Goal: Information Seeking & Learning: Learn about a topic

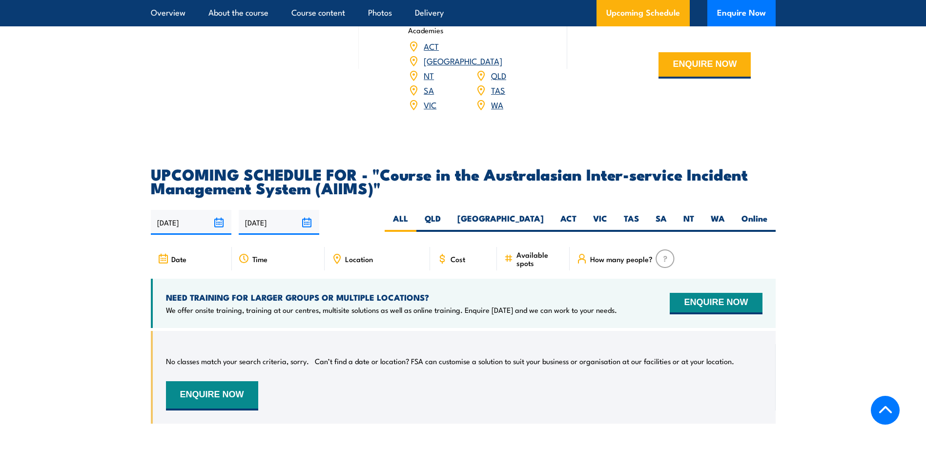
scroll to position [1465, 0]
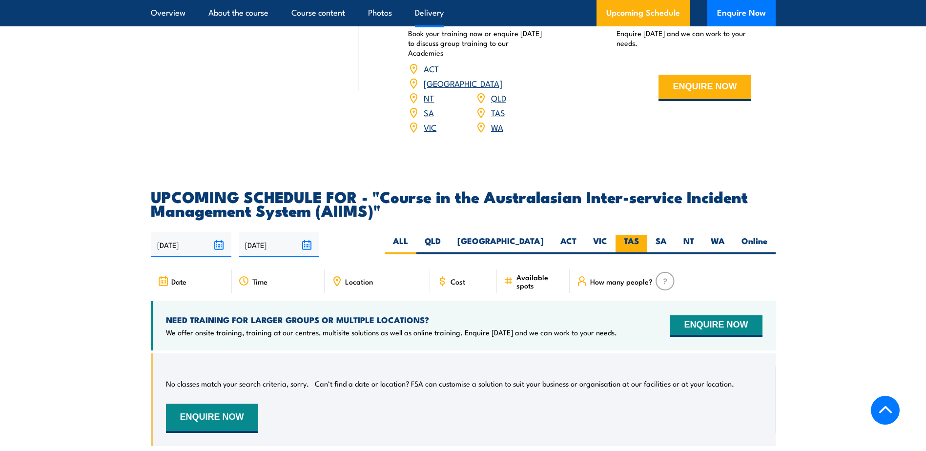
drag, startPoint x: 631, startPoint y: 219, endPoint x: 618, endPoint y: 221, distance: 12.8
click at [631, 235] on label "TAS" at bounding box center [632, 244] width 32 height 19
click at [639, 235] on input "TAS" at bounding box center [642, 238] width 6 height 6
radio input "true"
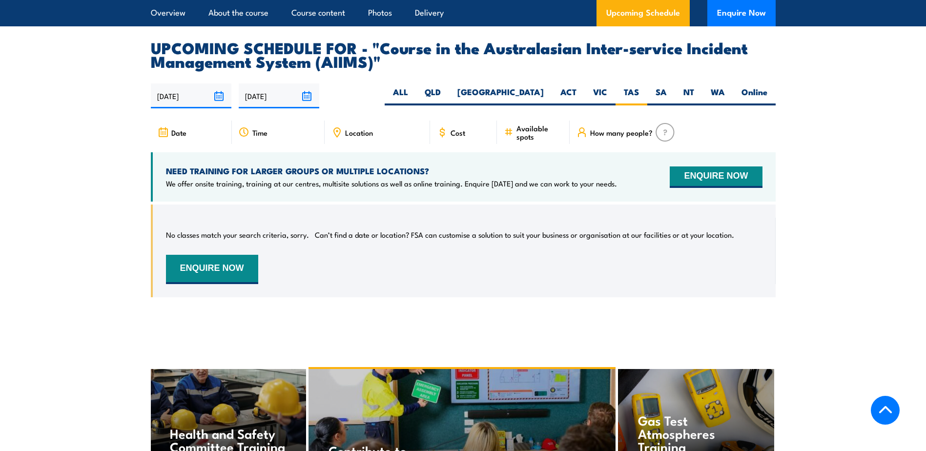
scroll to position [1580, 0]
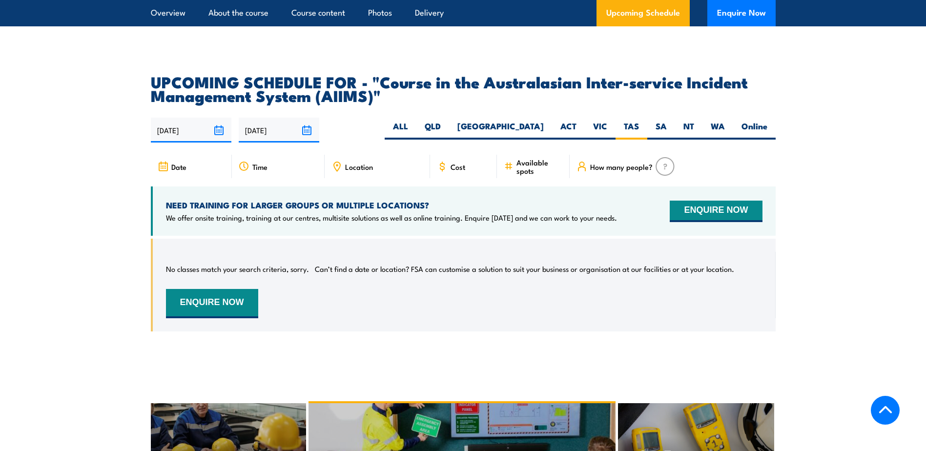
click at [271, 118] on input "[DATE]" at bounding box center [279, 130] width 81 height 25
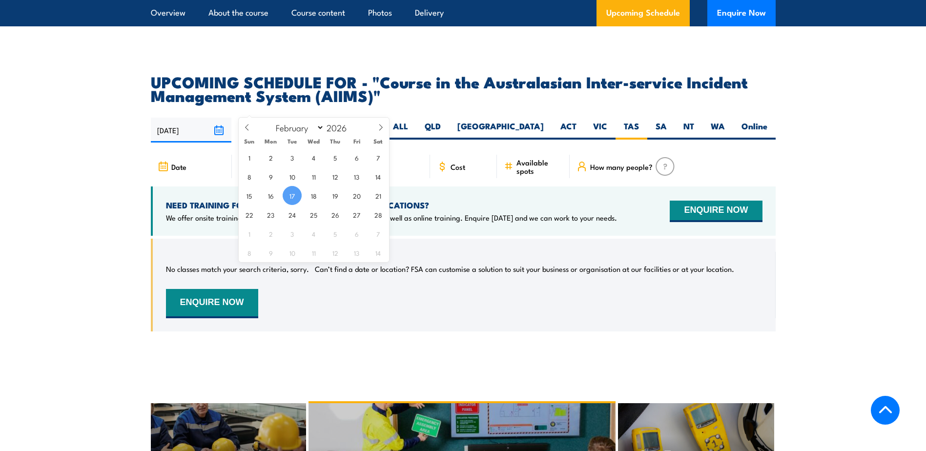
click at [271, 118] on input "[DATE]" at bounding box center [279, 130] width 81 height 25
click at [355, 118] on div "[DATE] [DATE]" at bounding box center [463, 130] width 625 height 25
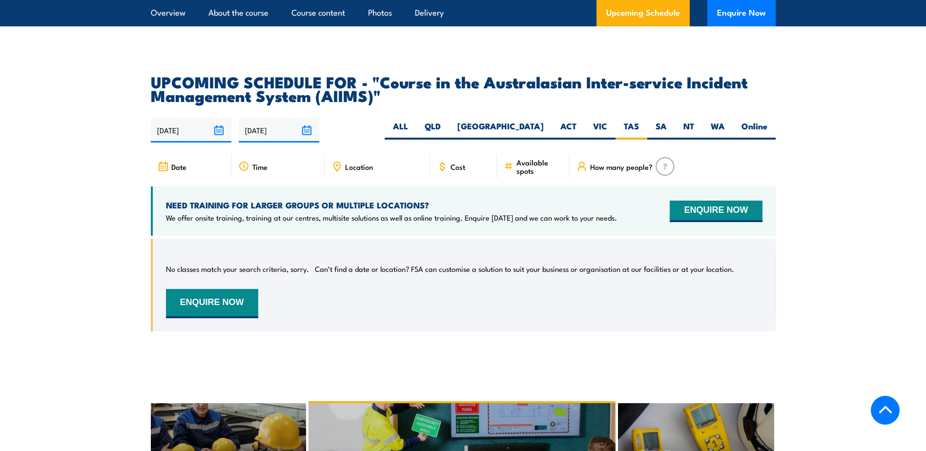
click at [213, 118] on input "[DATE]" at bounding box center [191, 130] width 81 height 25
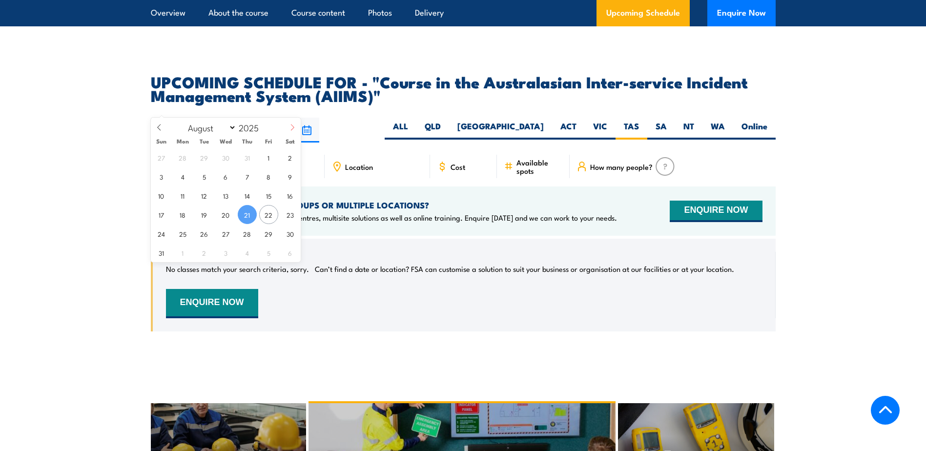
click at [288, 128] on span at bounding box center [292, 131] width 17 height 26
select select "11"
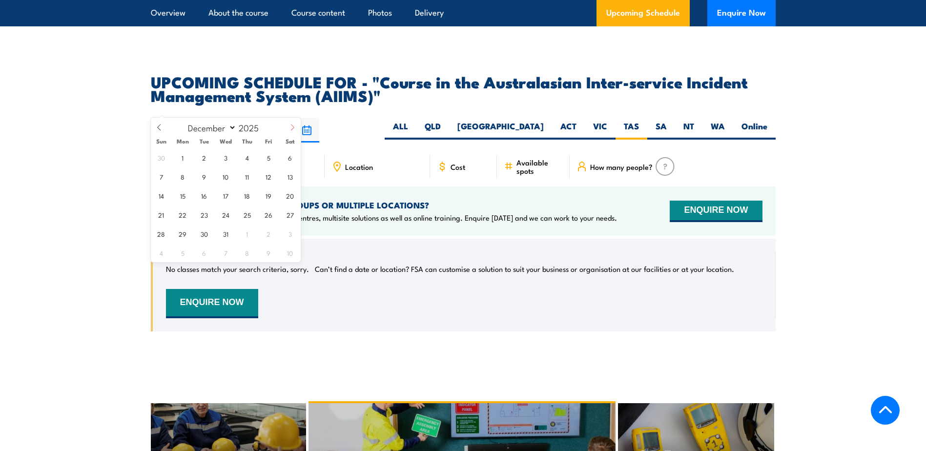
click at [288, 128] on span at bounding box center [292, 131] width 17 height 26
type input "2026"
select select "0"
click at [246, 158] on span "1" at bounding box center [247, 157] width 19 height 19
type input "01/01/2026"
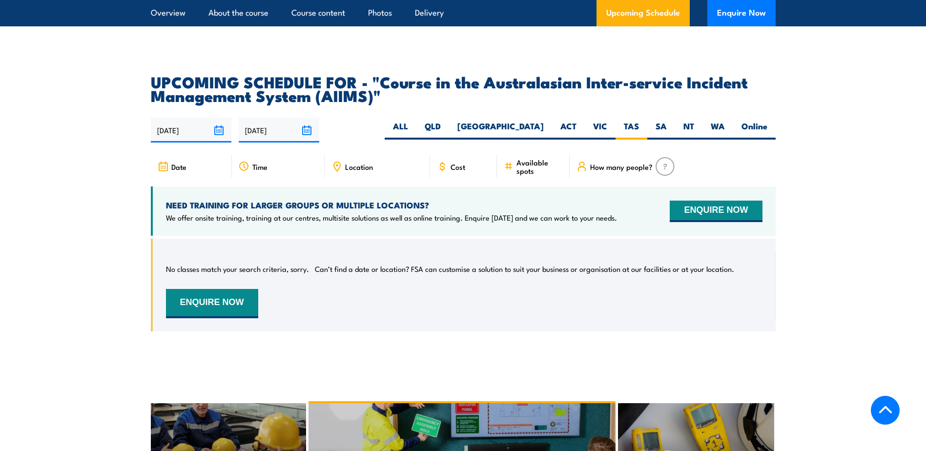
click at [301, 118] on input "[DATE]" at bounding box center [279, 130] width 81 height 25
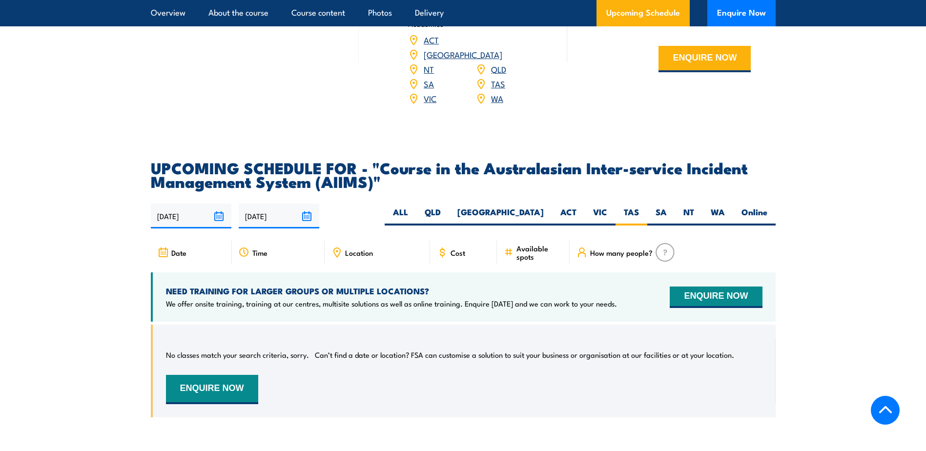
scroll to position [1482, 0]
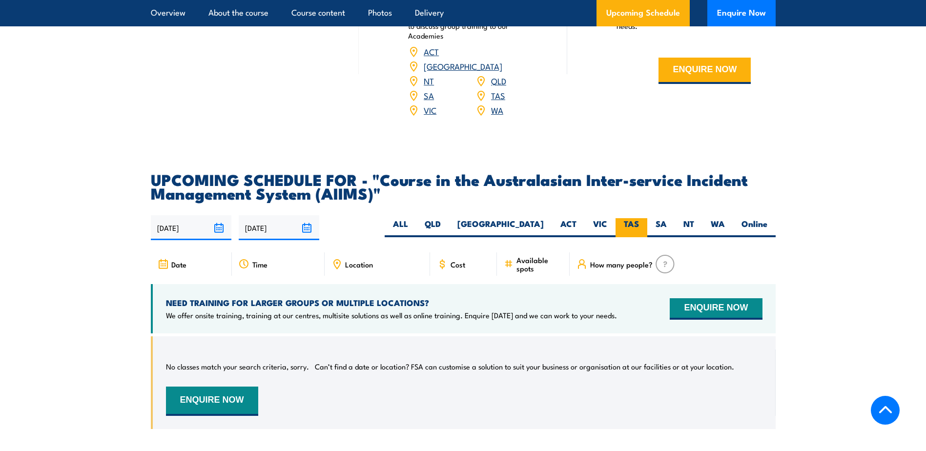
click at [631, 218] on label "TAS" at bounding box center [632, 227] width 32 height 19
click at [639, 218] on input "TAS" at bounding box center [642, 221] width 6 height 6
click at [305, 215] on input "[DATE]" at bounding box center [279, 227] width 81 height 25
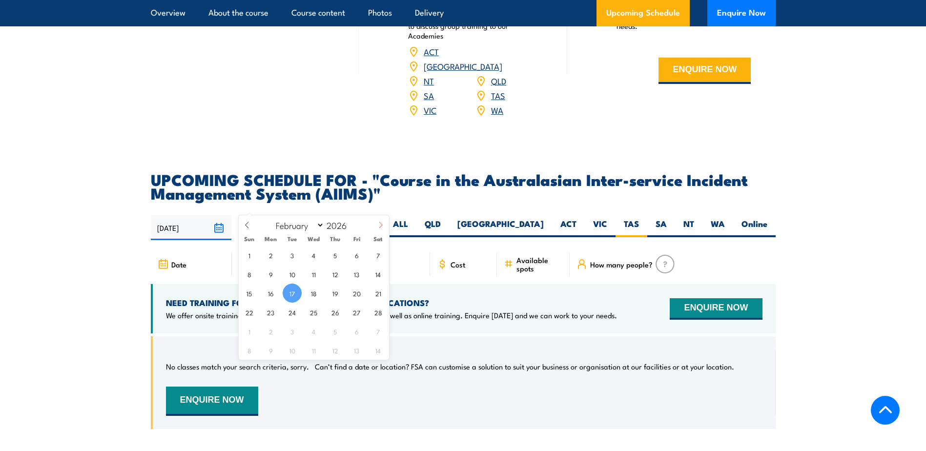
click at [379, 225] on icon at bounding box center [380, 225] width 7 height 7
click at [380, 225] on icon at bounding box center [380, 225] width 7 height 7
select select "4"
click at [375, 333] on span "30" at bounding box center [378, 331] width 19 height 19
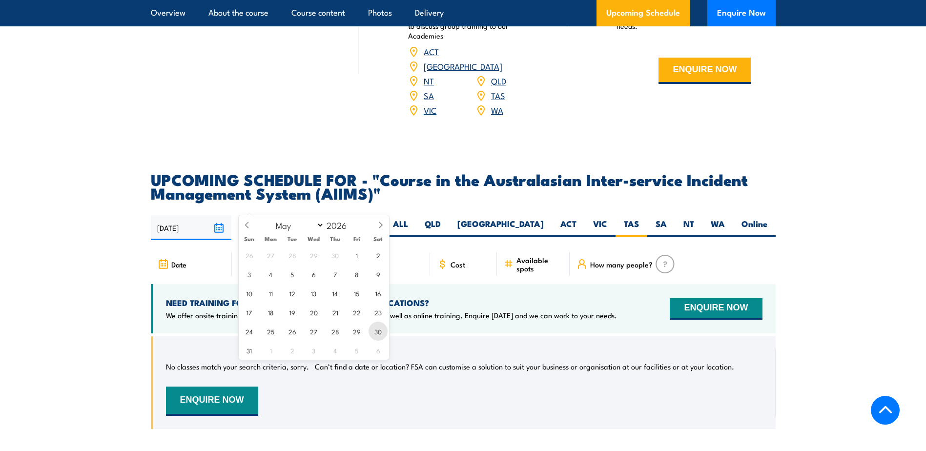
type input "30/05/2026"
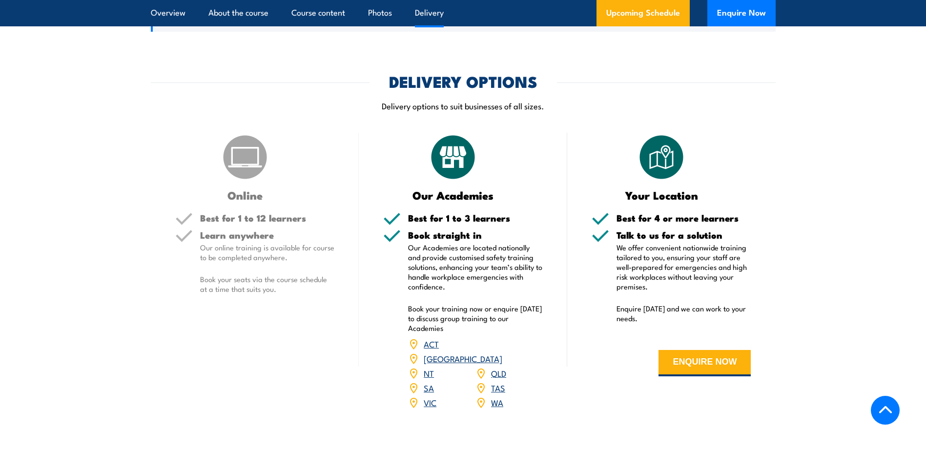
scroll to position [1189, 0]
click at [497, 382] on link "TAS" at bounding box center [498, 388] width 14 height 12
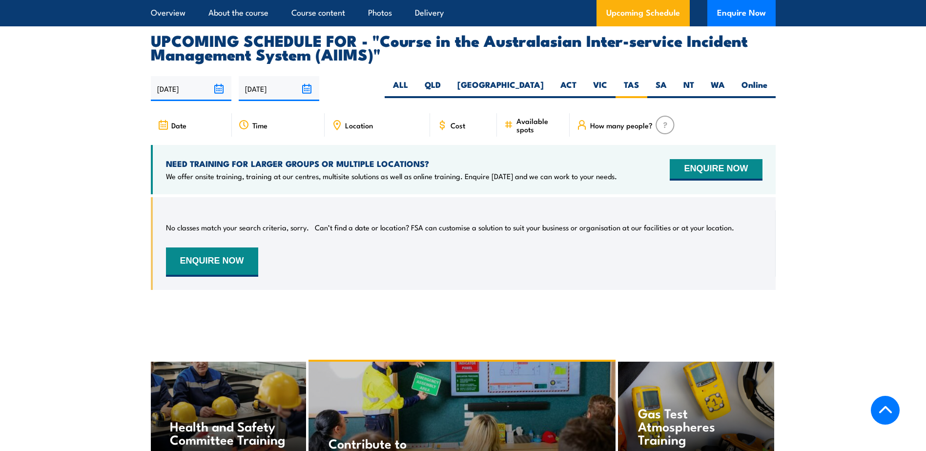
scroll to position [1628, 0]
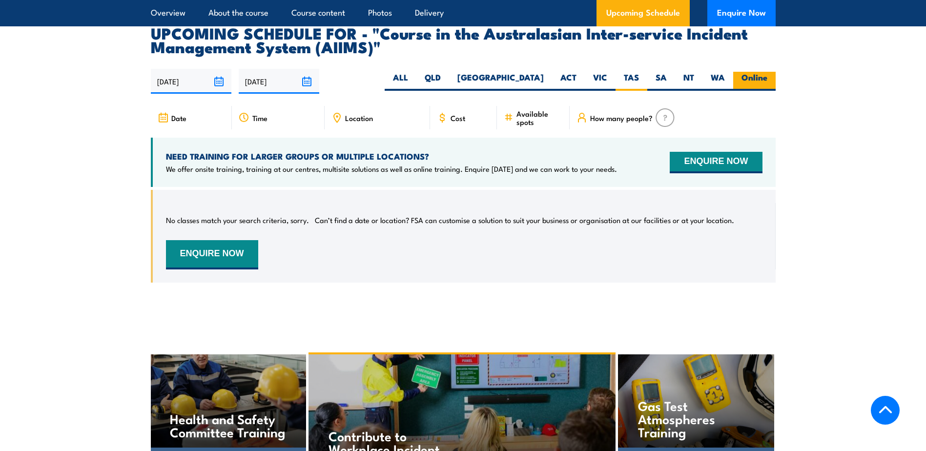
click at [758, 72] on label "Online" at bounding box center [754, 81] width 42 height 19
click at [768, 72] on input "Online" at bounding box center [771, 75] width 6 height 6
radio input "true"
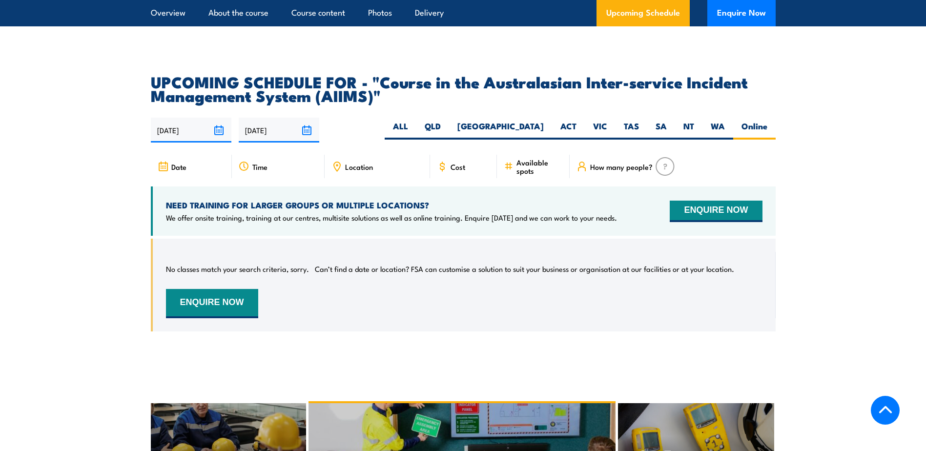
click at [304, 118] on input "17/02/2026" at bounding box center [279, 130] width 81 height 25
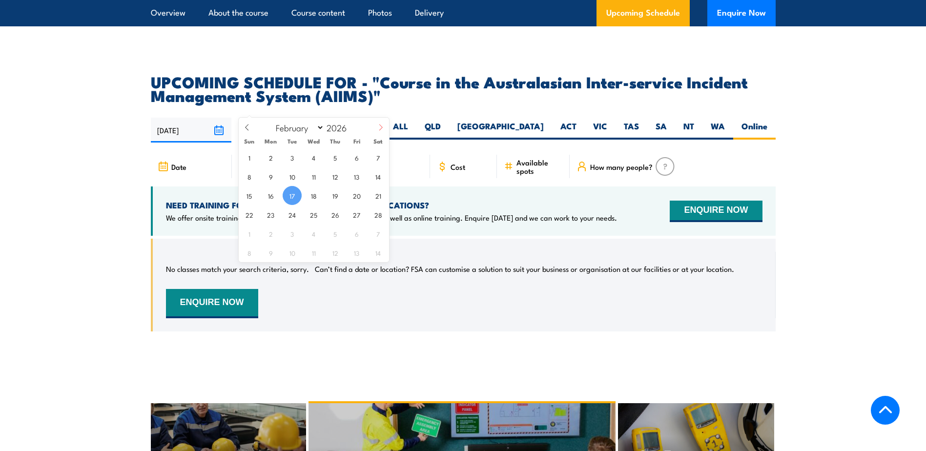
click at [385, 130] on span at bounding box center [381, 131] width 17 height 26
select select "3"
click at [341, 228] on span "30" at bounding box center [335, 233] width 19 height 19
type input "30/04/2026"
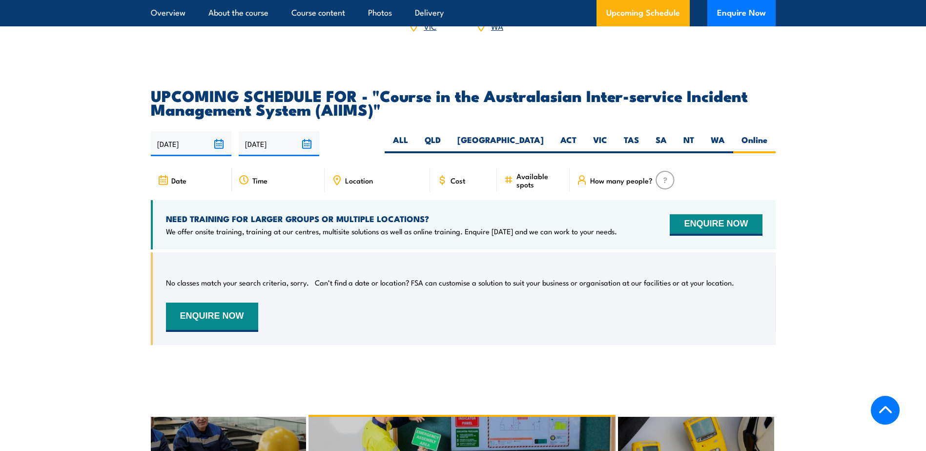
scroll to position [1482, 0]
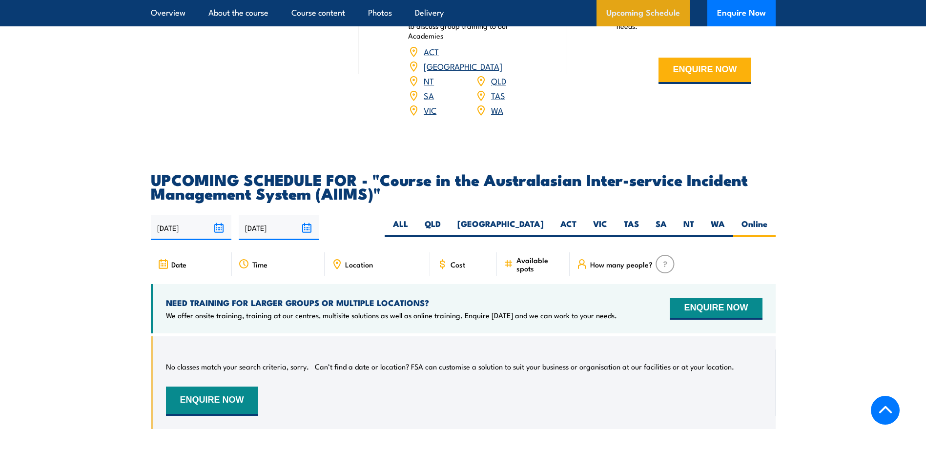
click at [659, 18] on link "Upcoming Schedule" at bounding box center [643, 13] width 93 height 26
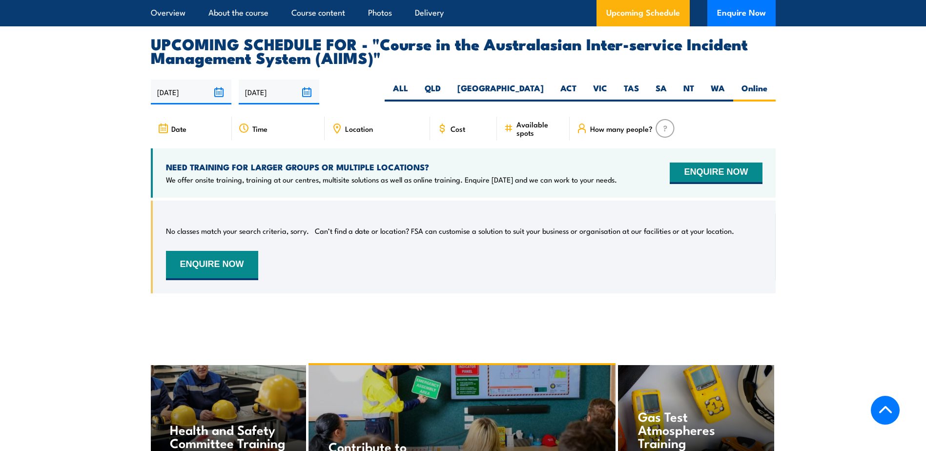
scroll to position [1628, 0]
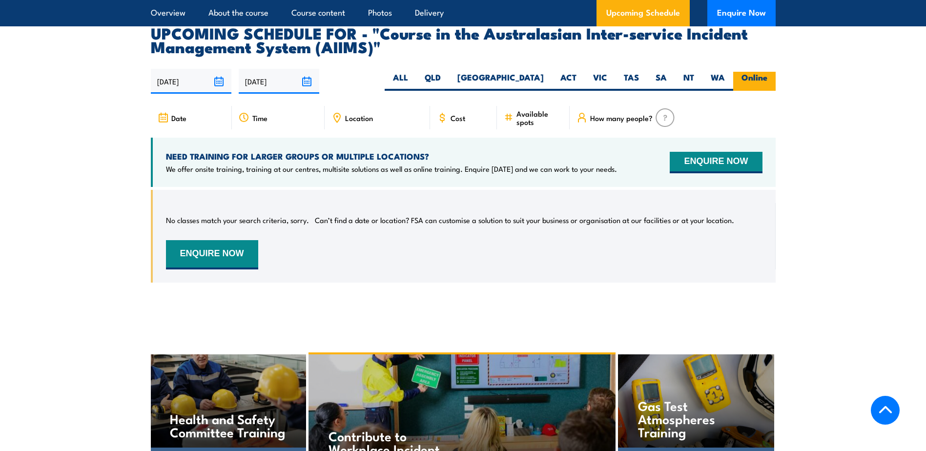
click at [747, 72] on label "Online" at bounding box center [754, 81] width 42 height 19
click at [768, 72] on input "Online" at bounding box center [771, 75] width 6 height 6
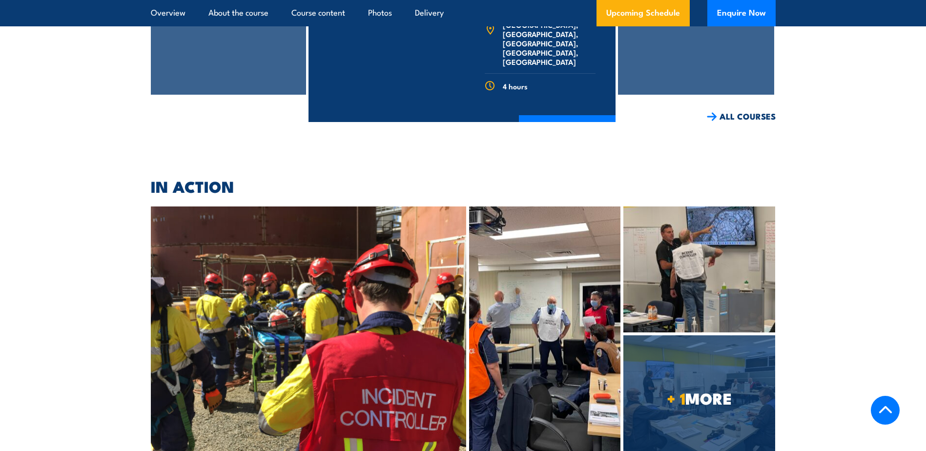
scroll to position [2166, 0]
click at [728, 391] on span "+ 1 MORE" at bounding box center [700, 398] width 152 height 14
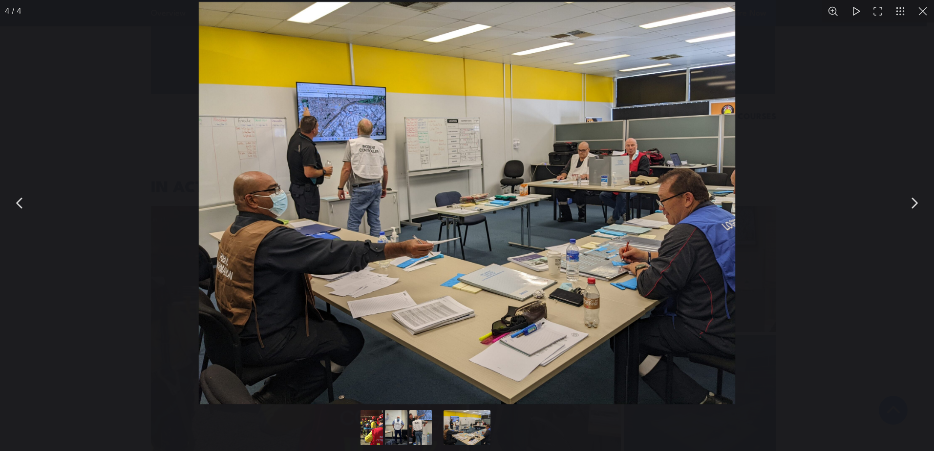
click at [917, 202] on button "You can close this modal content with the ESC key" at bounding box center [913, 203] width 24 height 24
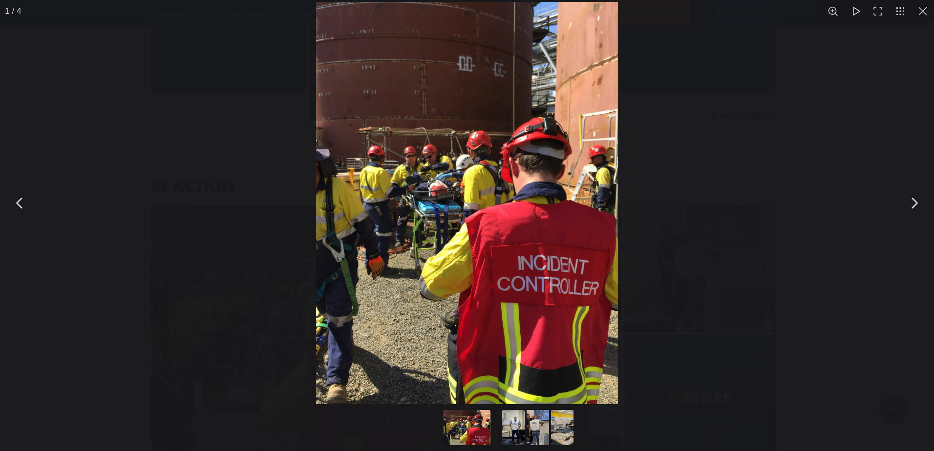
click at [913, 196] on button "You can close this modal content with the ESC key" at bounding box center [913, 203] width 24 height 24
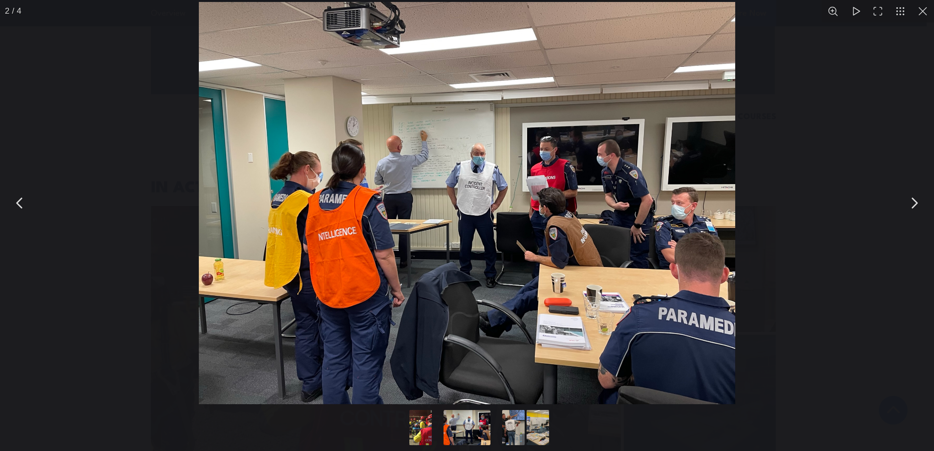
click at [912, 203] on button "You can close this modal content with the ESC key" at bounding box center [913, 203] width 24 height 24
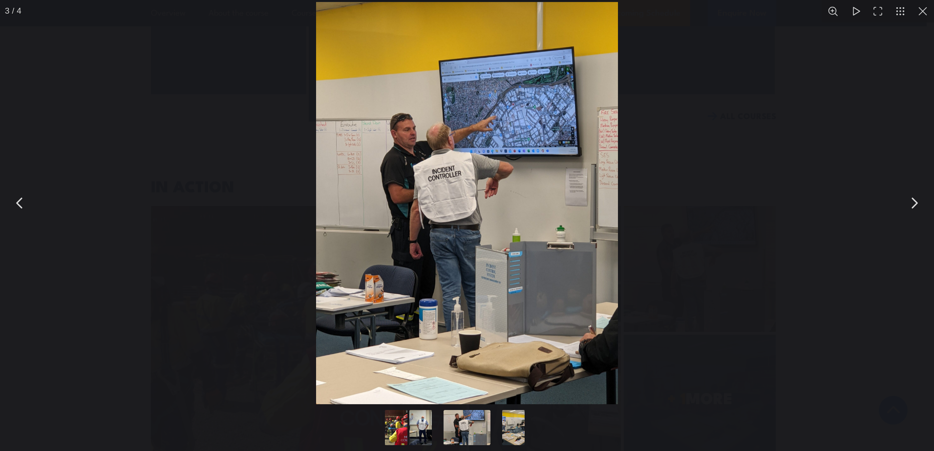
click at [912, 203] on button "You can close this modal content with the ESC key" at bounding box center [913, 203] width 24 height 24
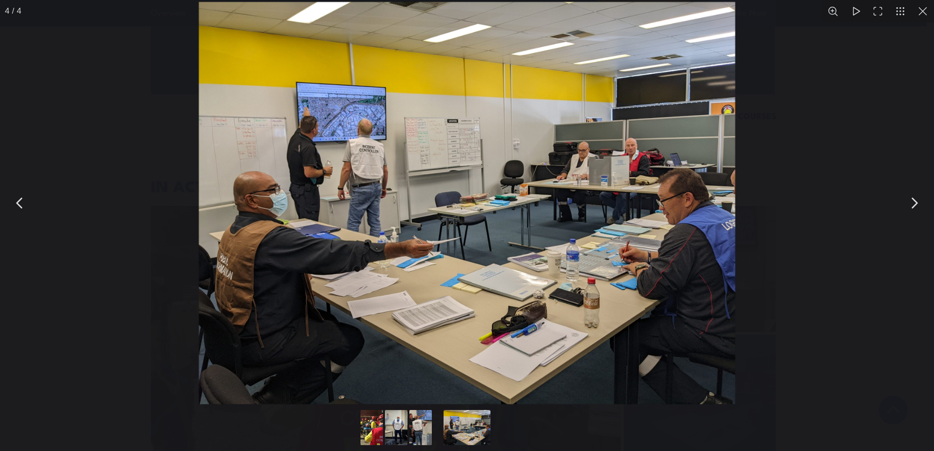
click at [912, 203] on button "You can close this modal content with the ESC key" at bounding box center [913, 203] width 24 height 24
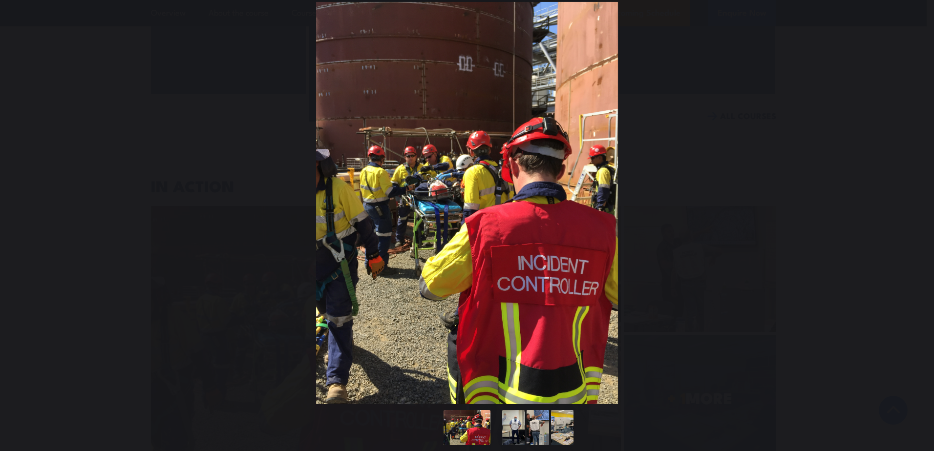
click at [912, 203] on button "You can close this modal content with the ESC key" at bounding box center [913, 203] width 24 height 24
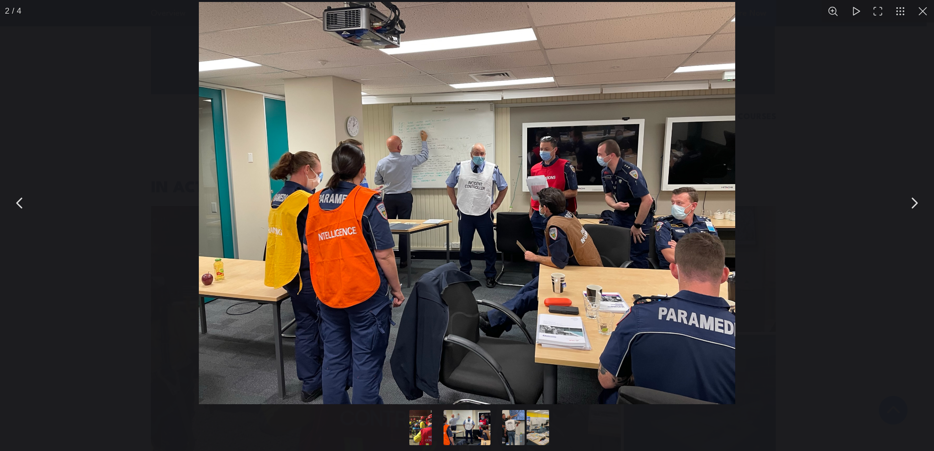
click at [920, 16] on button "You can close this modal content with the ESC key" at bounding box center [922, 11] width 22 height 22
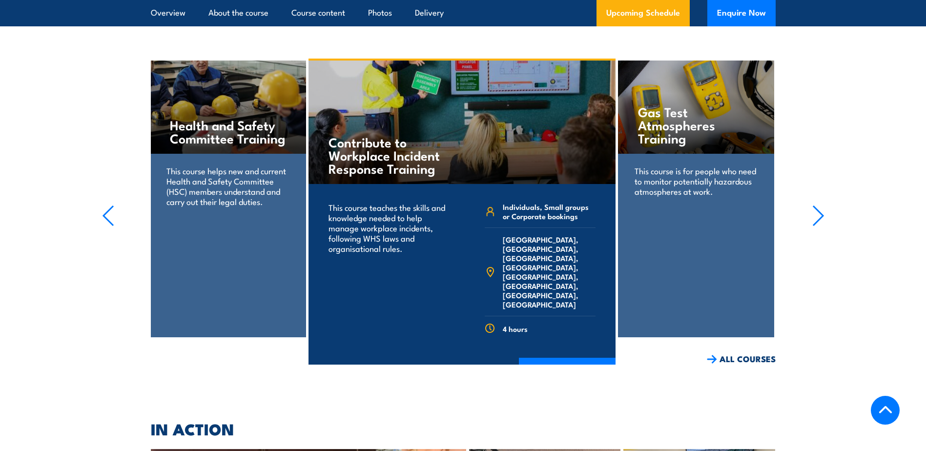
scroll to position [1921, 0]
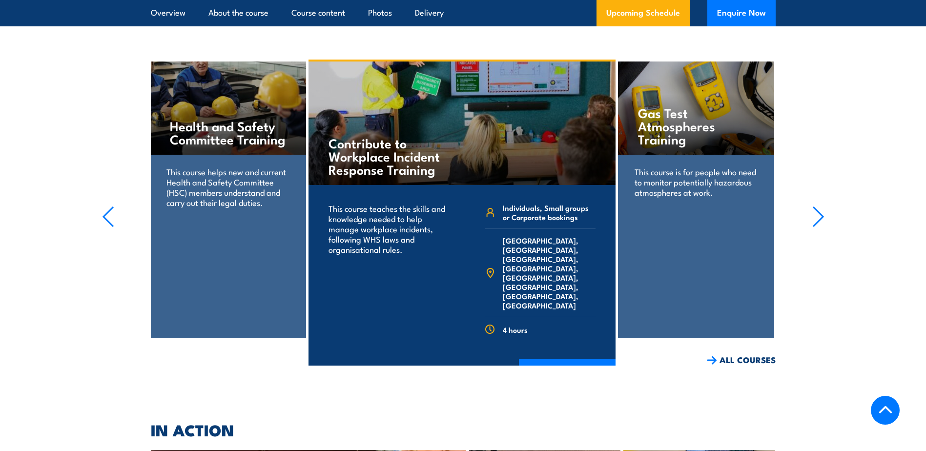
drag, startPoint x: 570, startPoint y: 324, endPoint x: 446, endPoint y: 333, distance: 124.3
click at [570, 359] on link "COURSE DETAILS" at bounding box center [567, 371] width 97 height 25
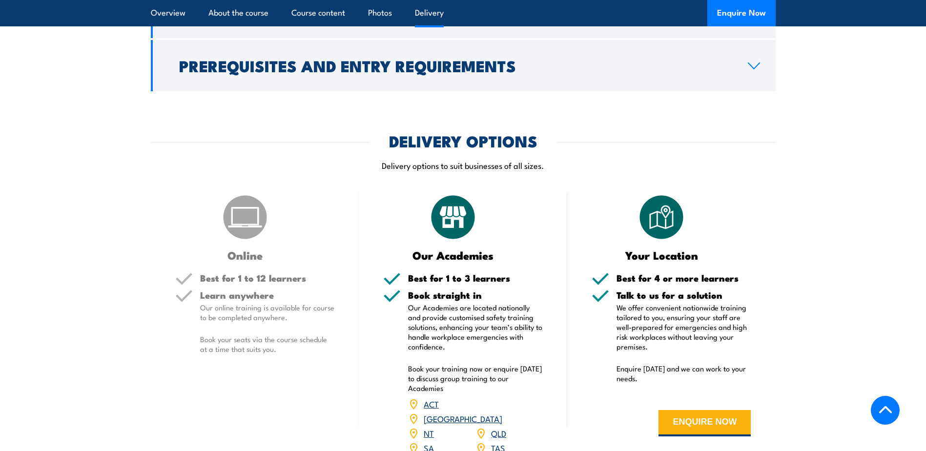
scroll to position [1074, 0]
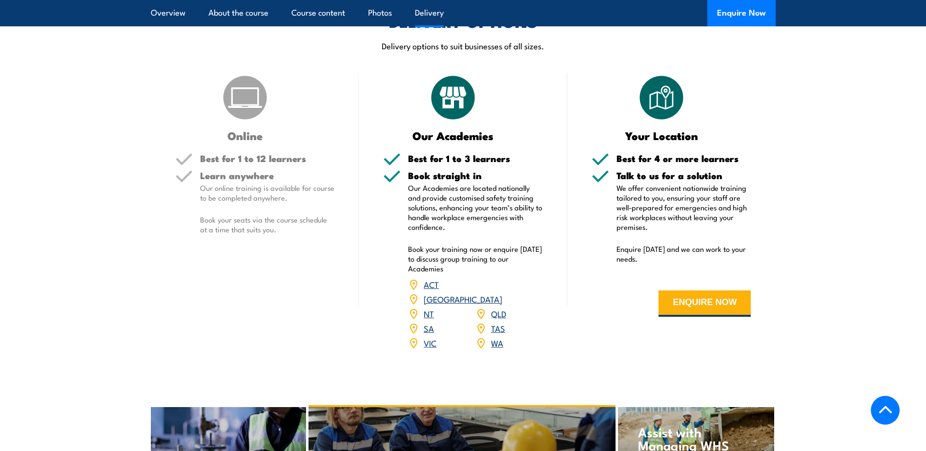
click at [495, 305] on link "[GEOGRAPHIC_DATA]" at bounding box center [463, 299] width 79 height 12
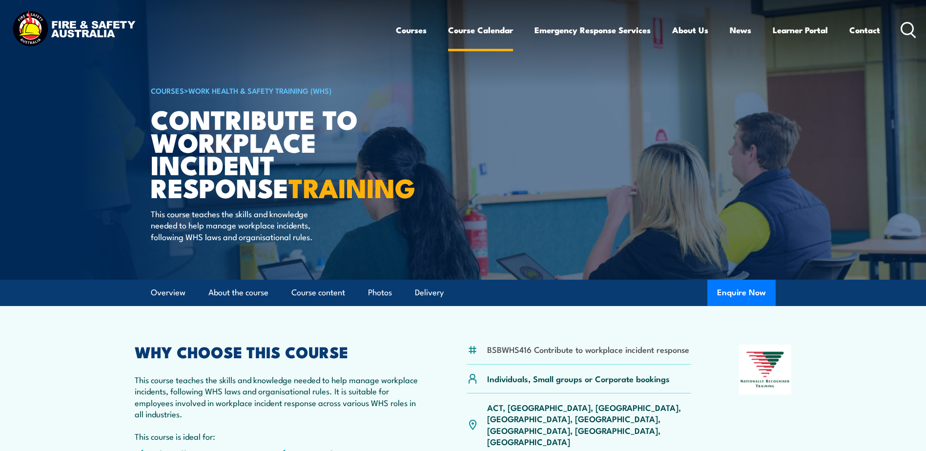
click at [495, 25] on link "Course Calendar" at bounding box center [480, 30] width 65 height 26
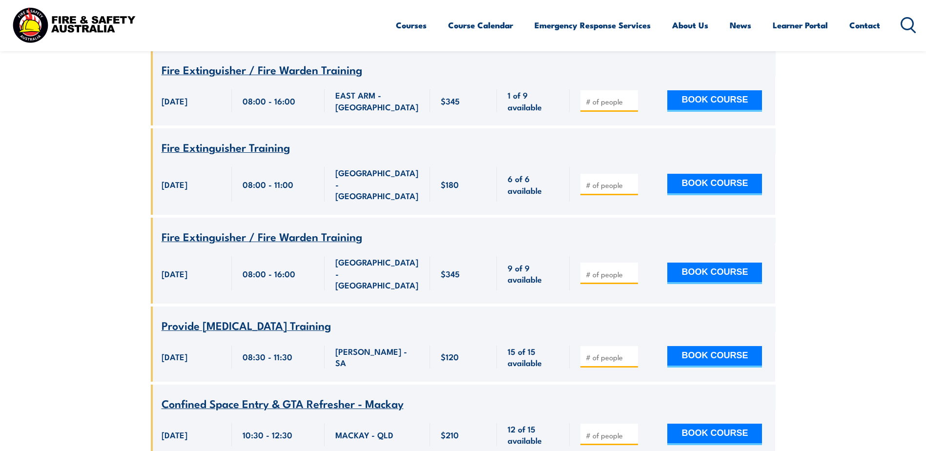
scroll to position [7910, 0]
drag, startPoint x: 469, startPoint y: 20, endPoint x: 419, endPoint y: 84, distance: 81.5
click at [469, 20] on link "Course Calendar" at bounding box center [480, 25] width 65 height 26
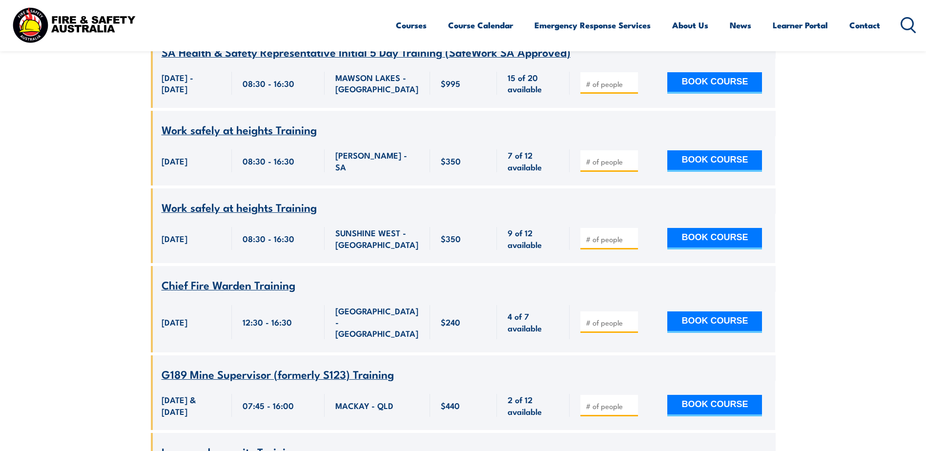
scroll to position [1025, 0]
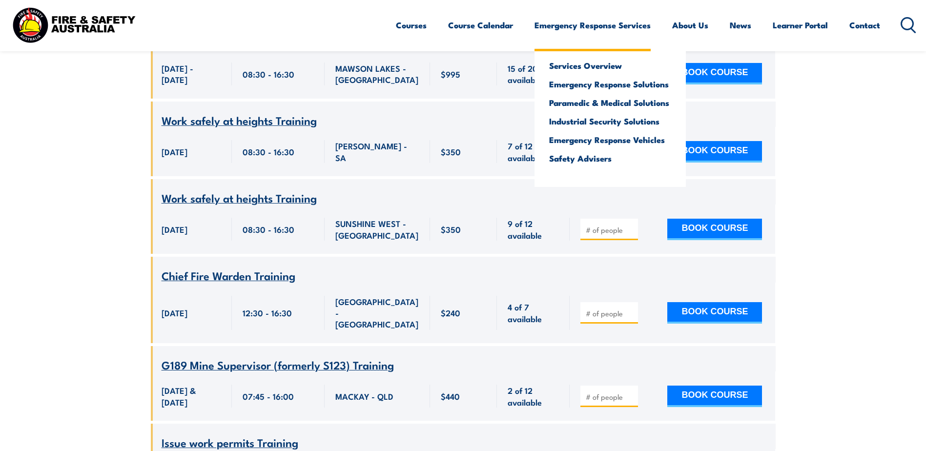
click at [648, 21] on link "Emergency Response Services" at bounding box center [593, 25] width 116 height 26
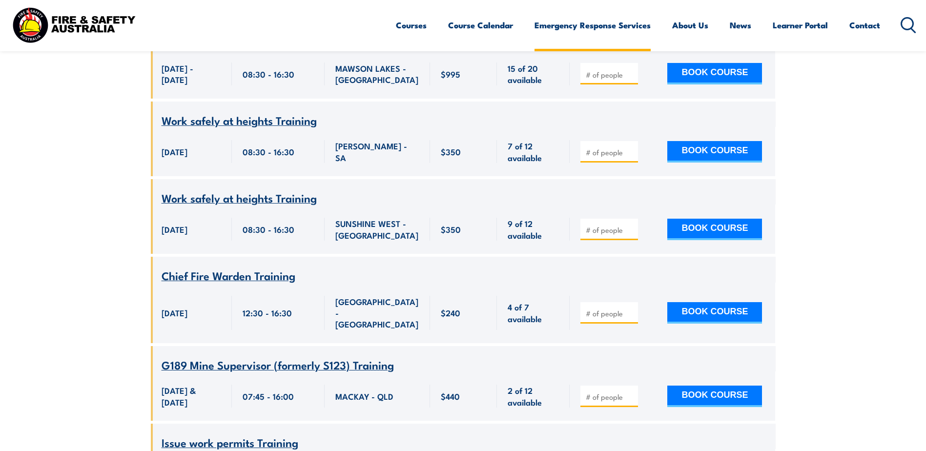
click at [541, 32] on link "Emergency Response Services" at bounding box center [593, 25] width 116 height 26
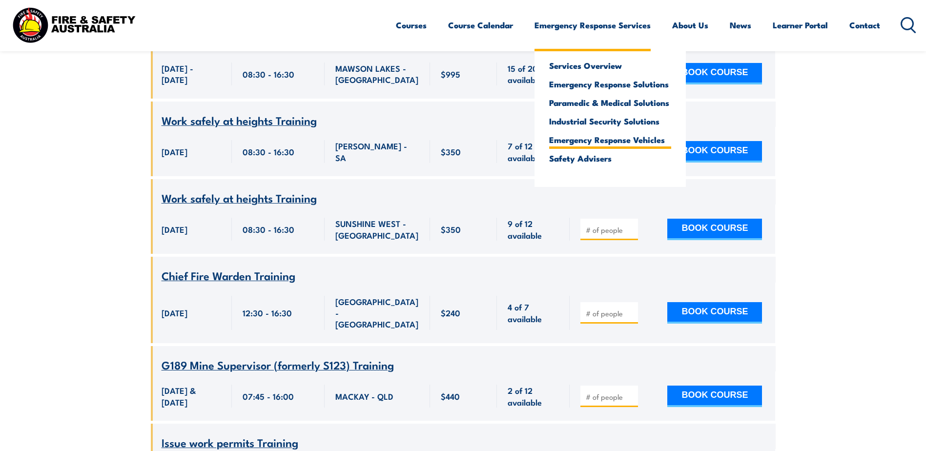
click at [563, 140] on link "Emergency Response Vehicles" at bounding box center [610, 139] width 122 height 9
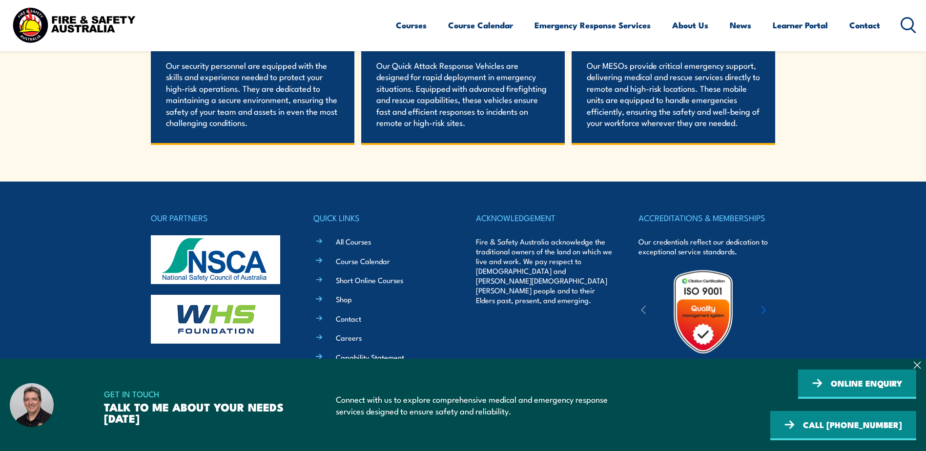
scroll to position [2381, 0]
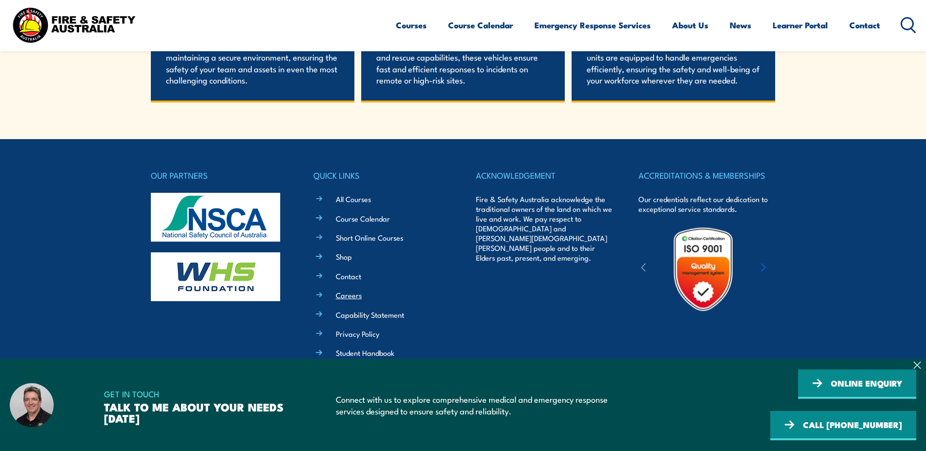
click at [358, 296] on link "Careers" at bounding box center [349, 295] width 26 height 10
